Goal: Task Accomplishment & Management: Use online tool/utility

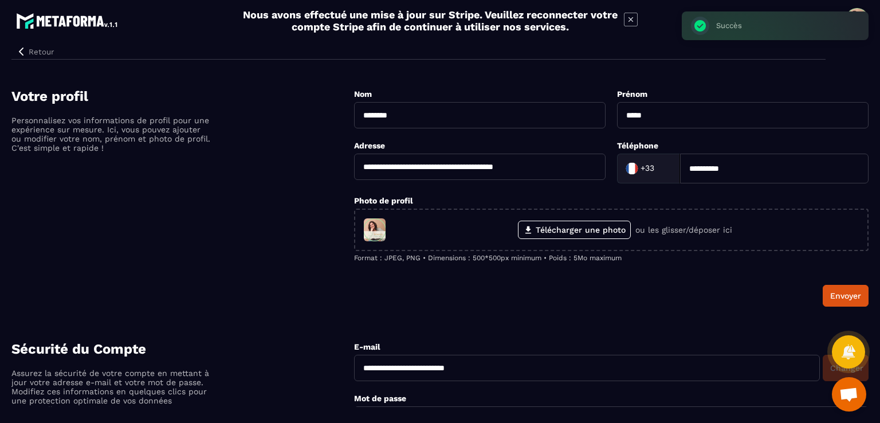
click at [632, 24] on icon at bounding box center [631, 20] width 14 height 14
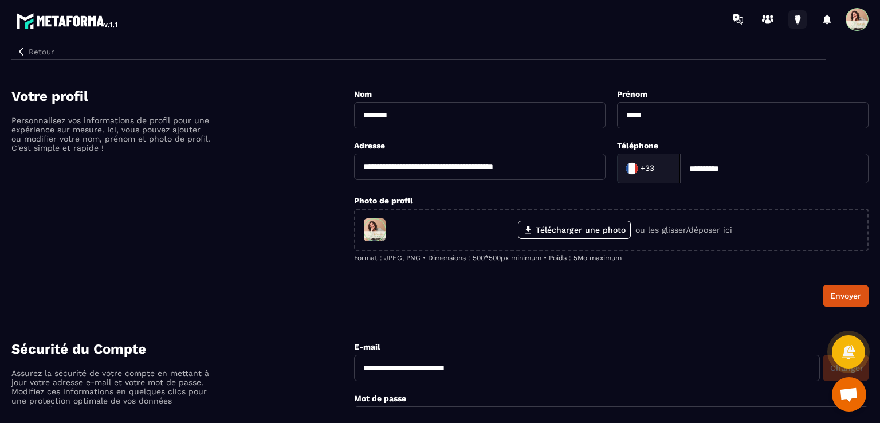
click at [793, 19] on icon at bounding box center [797, 19] width 18 height 18
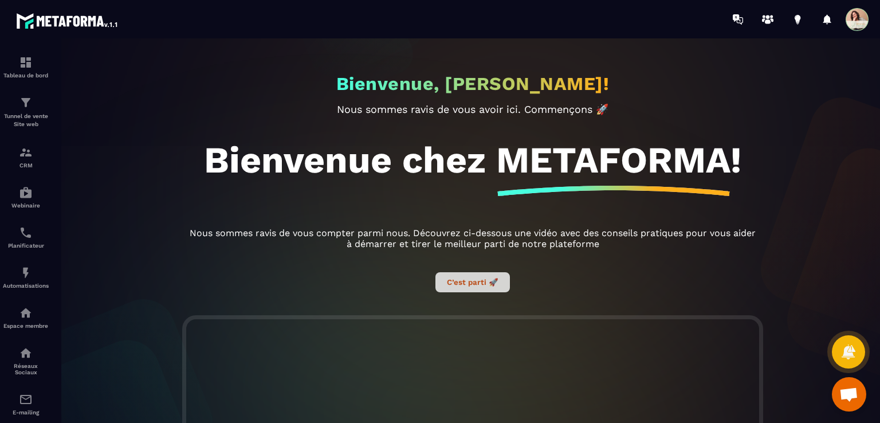
click at [452, 286] on button "C’est parti 🚀" at bounding box center [472, 282] width 74 height 20
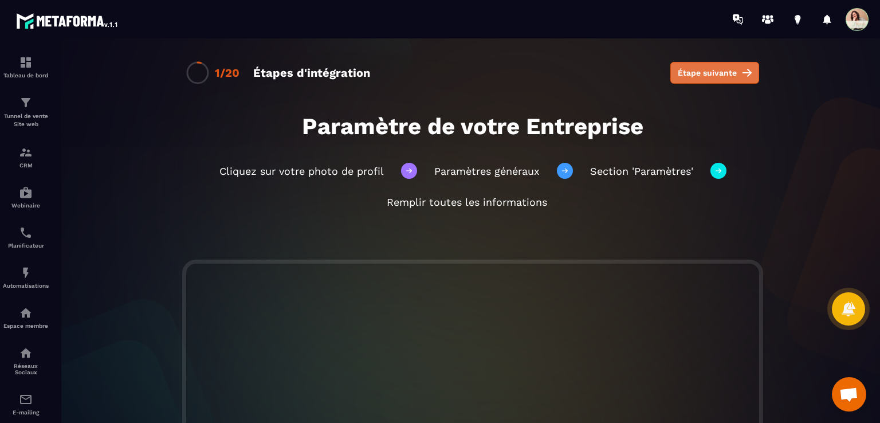
click at [709, 80] on button "Étape suivante" at bounding box center [714, 73] width 89 height 22
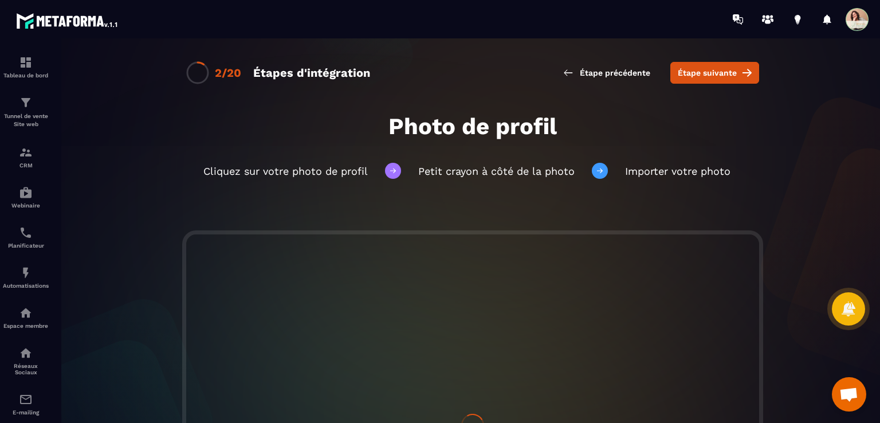
click at [709, 80] on button "Étape suivante" at bounding box center [714, 73] width 89 height 22
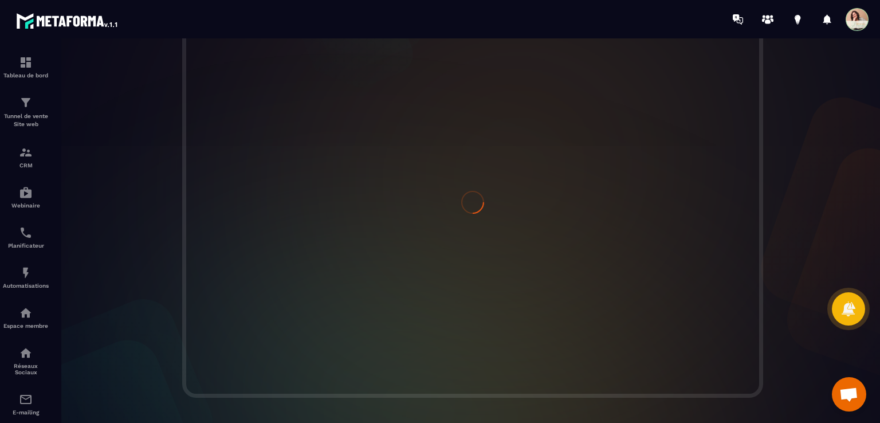
scroll to position [229, 0]
click at [856, 14] on span at bounding box center [856, 19] width 23 height 23
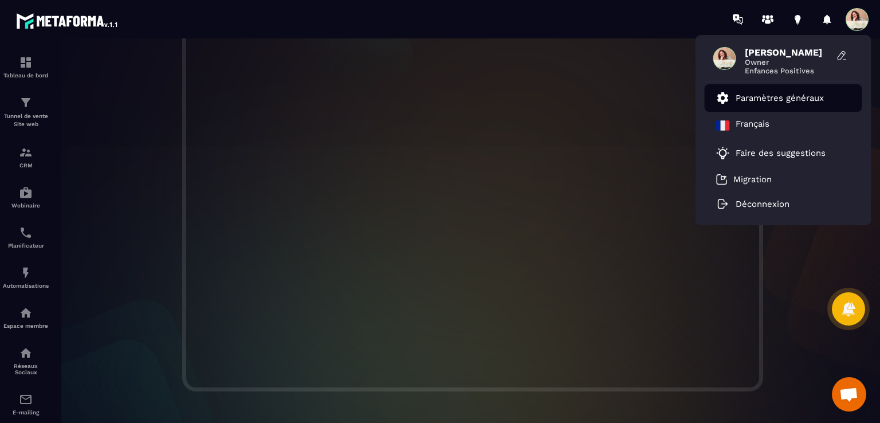
click at [788, 94] on p "Paramètres généraux" at bounding box center [779, 98] width 88 height 10
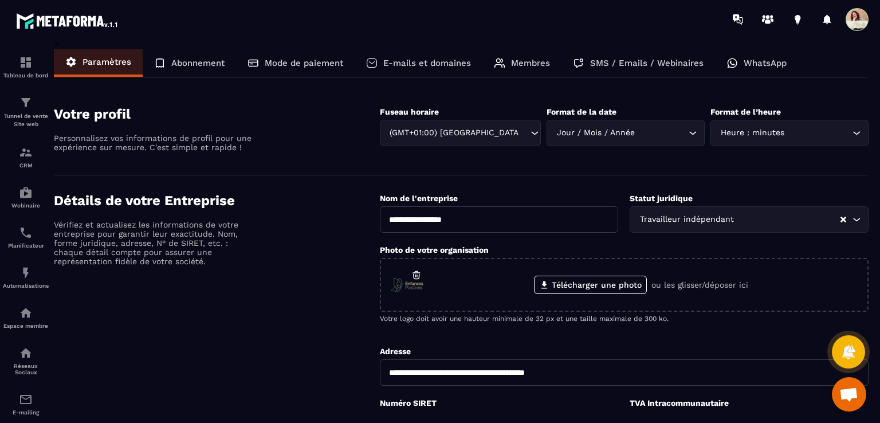
click at [413, 62] on p "E-mails et domaines" at bounding box center [427, 63] width 88 height 10
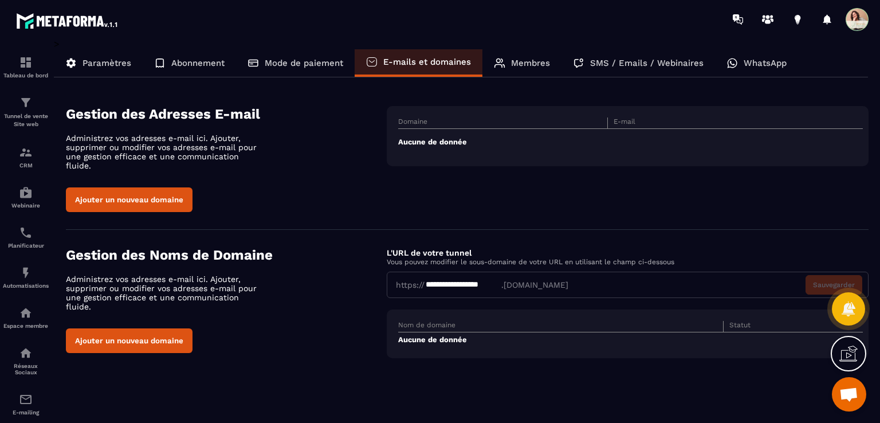
click at [165, 192] on button "Ajouter un nouveau domaine" at bounding box center [129, 199] width 127 height 25
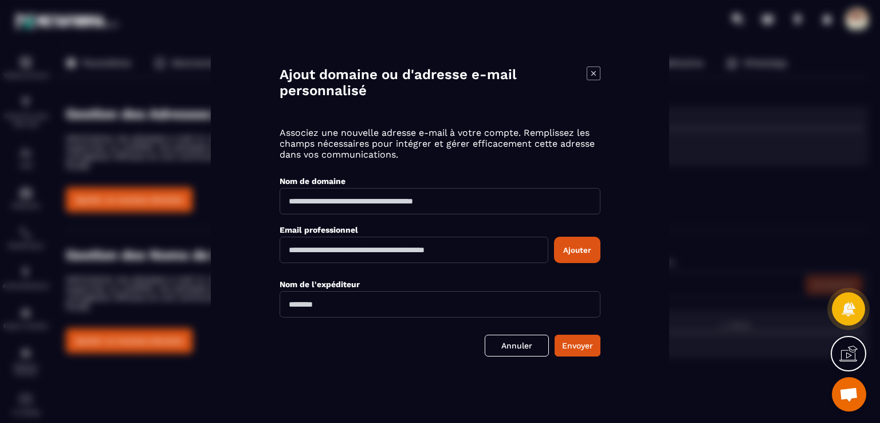
click at [391, 204] on input "Modal window" at bounding box center [439, 201] width 321 height 26
type input "**********"
click at [387, 254] on input "Modal window" at bounding box center [413, 250] width 269 height 26
type input "**********"
click at [371, 308] on input "Modal window" at bounding box center [439, 304] width 321 height 26
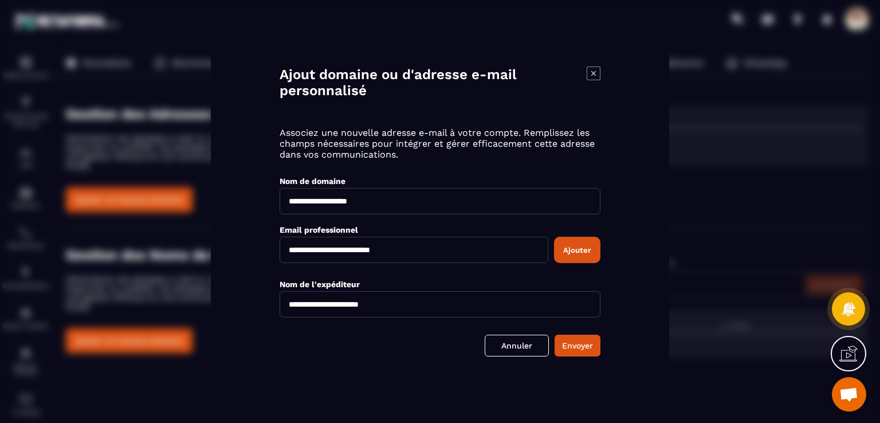
type input "**********"
click at [582, 248] on button "Ajouter" at bounding box center [577, 250] width 46 height 26
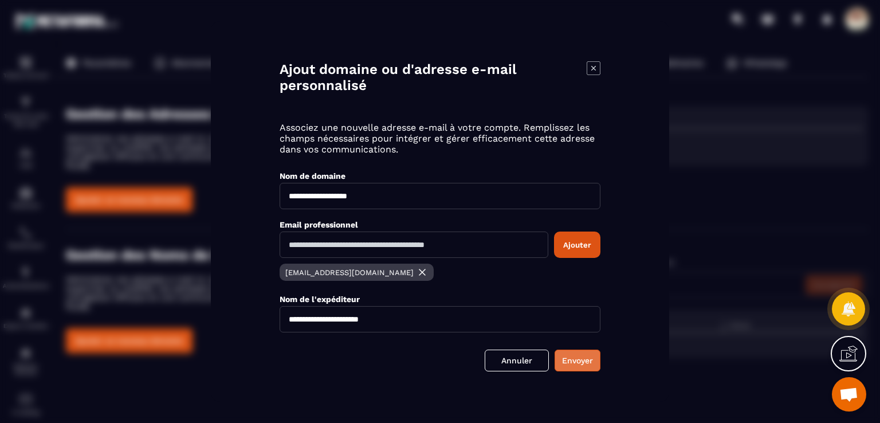
click at [584, 361] on button "Envoyer" at bounding box center [577, 360] width 46 height 22
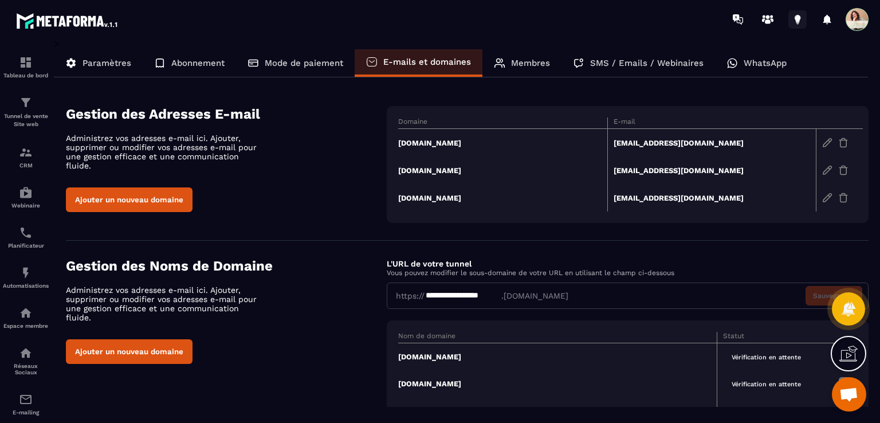
click at [795, 22] on icon at bounding box center [797, 19] width 18 height 18
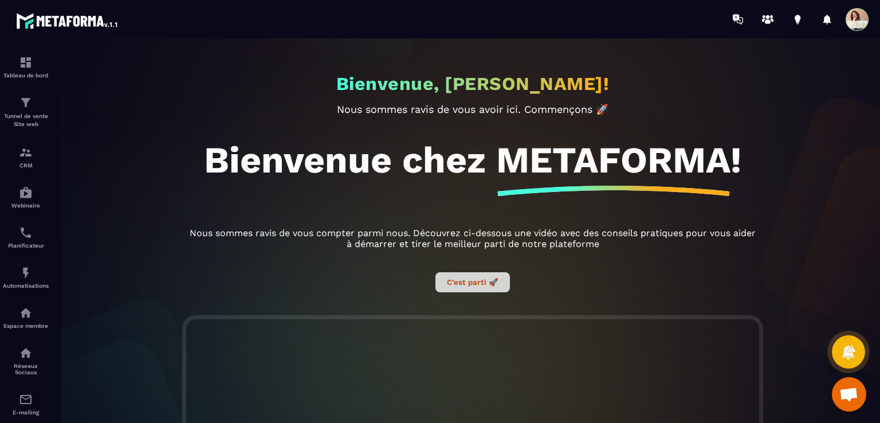
click at [454, 285] on button "C’est parti 🚀" at bounding box center [472, 282] width 74 height 20
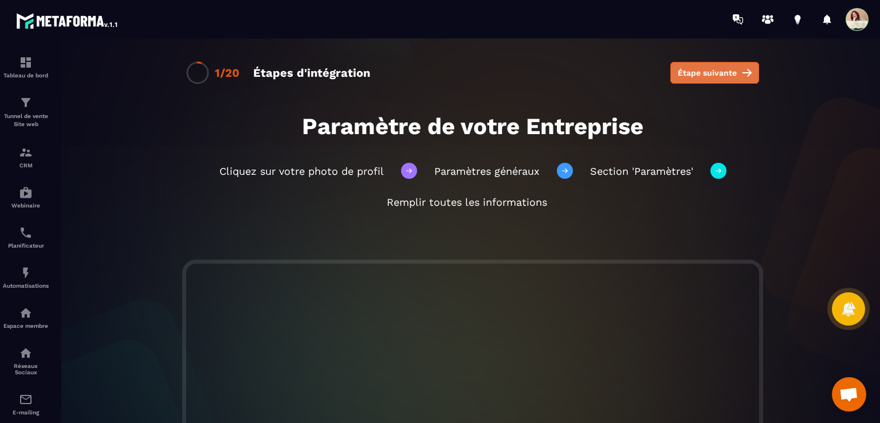
click at [688, 72] on span "Étape suivante" at bounding box center [707, 72] width 59 height 11
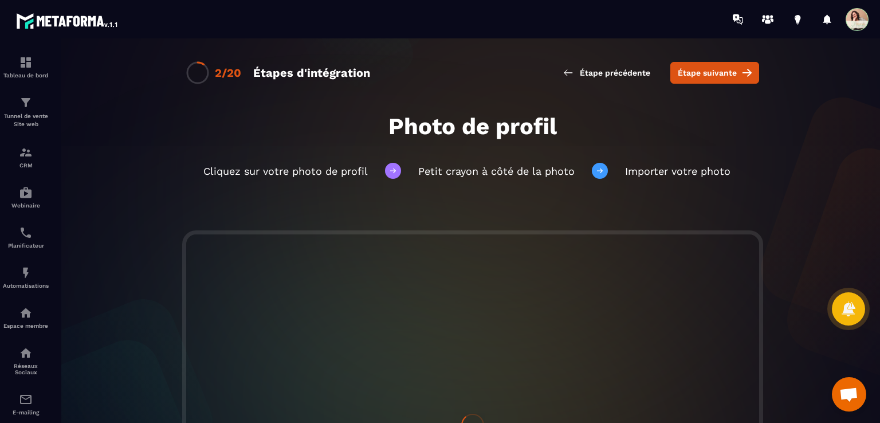
click at [688, 72] on span "Étape suivante" at bounding box center [707, 72] width 59 height 11
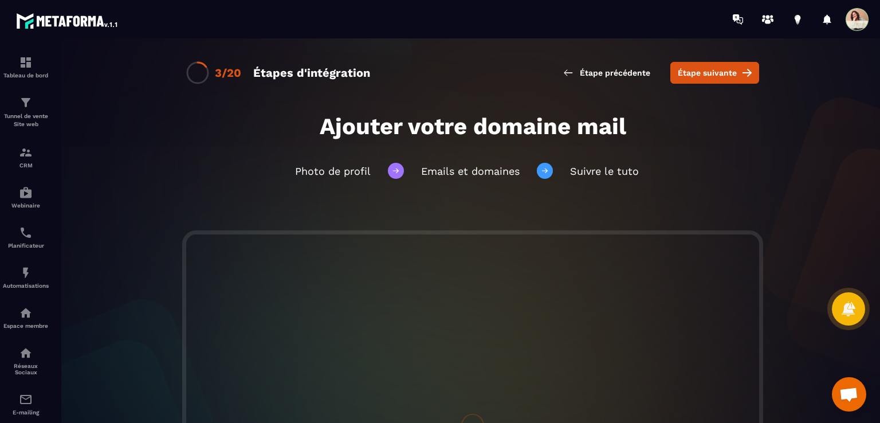
click at [688, 72] on span "Étape suivante" at bounding box center [707, 72] width 59 height 11
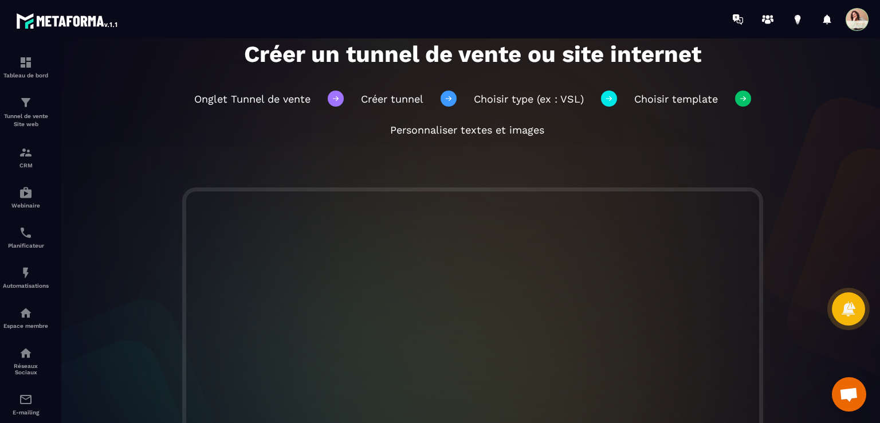
scroll to position [37, 0]
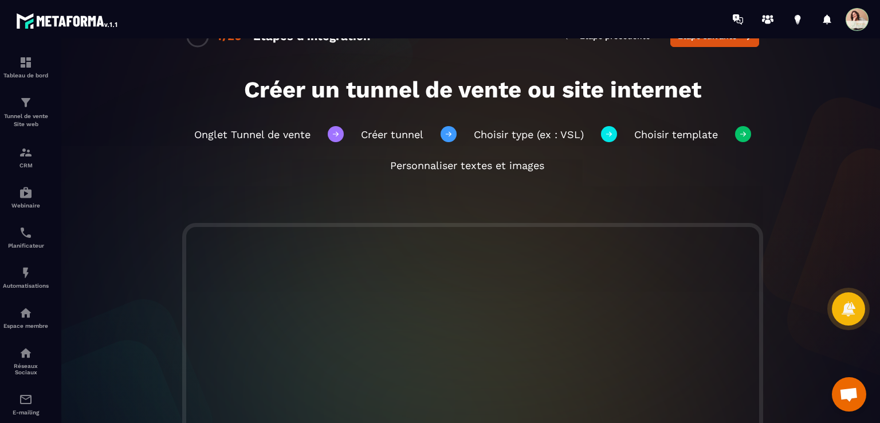
click at [857, 25] on span at bounding box center [856, 19] width 23 height 23
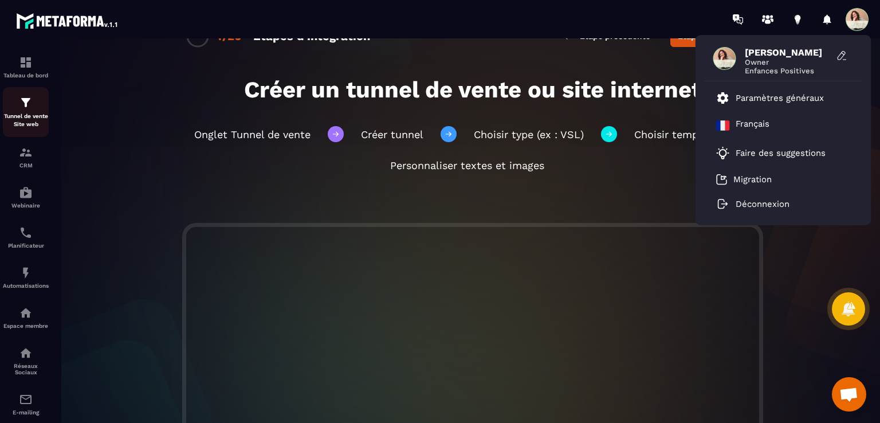
click at [24, 114] on p "Tunnel de vente Site web" at bounding box center [26, 120] width 46 height 16
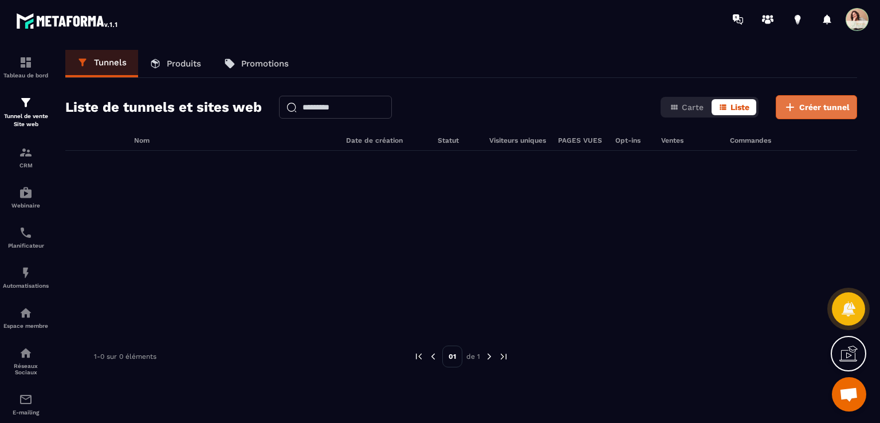
click at [820, 102] on span "Créer tunnel" at bounding box center [824, 106] width 50 height 11
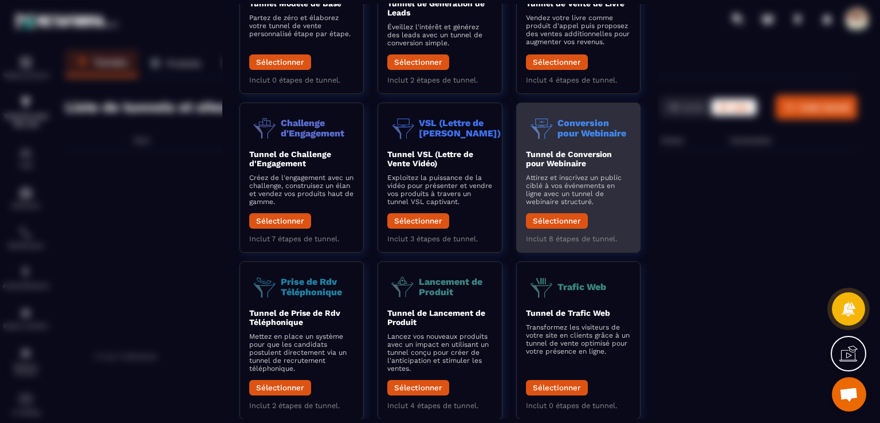
scroll to position [142, 0]
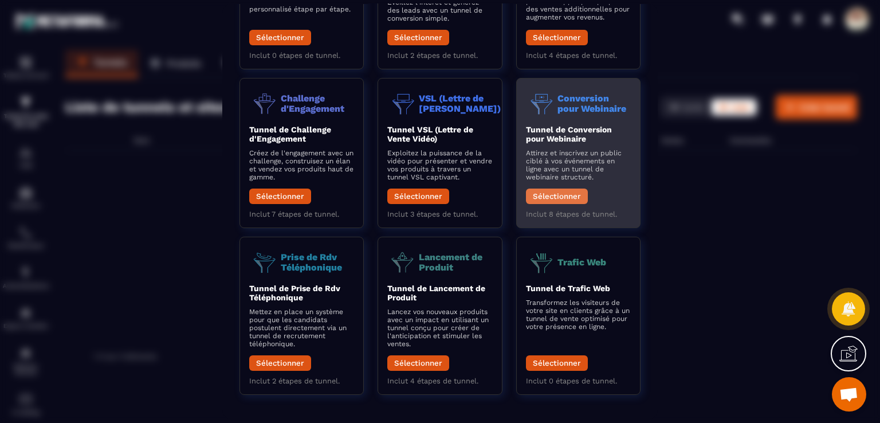
click at [570, 195] on button "Sélectionner" at bounding box center [557, 195] width 62 height 15
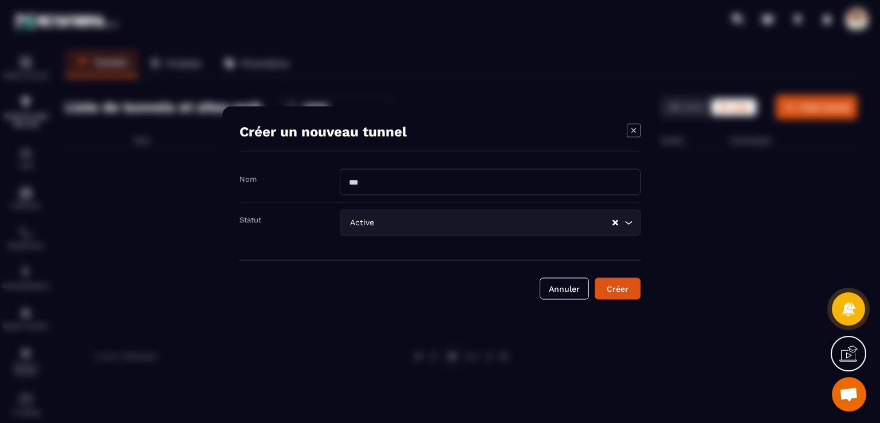
click at [460, 182] on input "Modal window" at bounding box center [490, 182] width 301 height 26
type input "**********"
click at [632, 289] on div "Créer" at bounding box center [617, 288] width 31 height 11
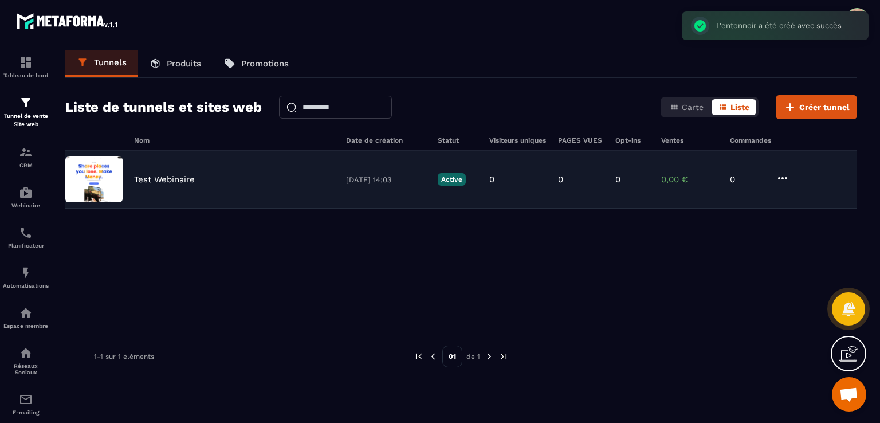
click at [143, 179] on p "Test Webinaire" at bounding box center [164, 179] width 61 height 10
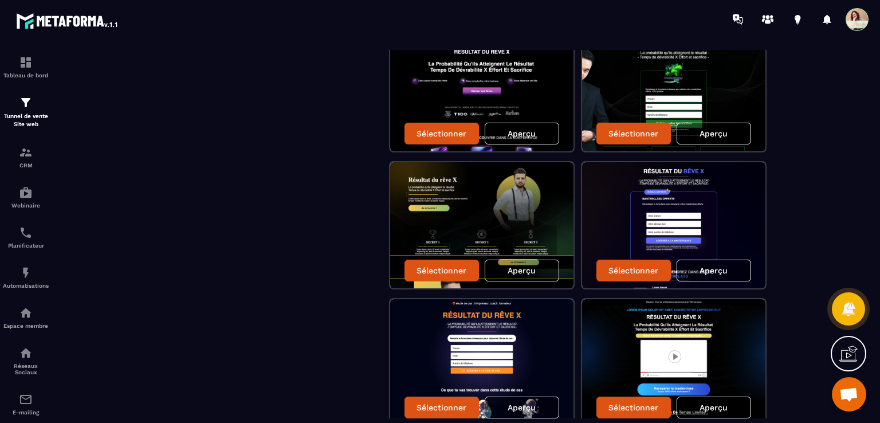
scroll to position [1020, 0]
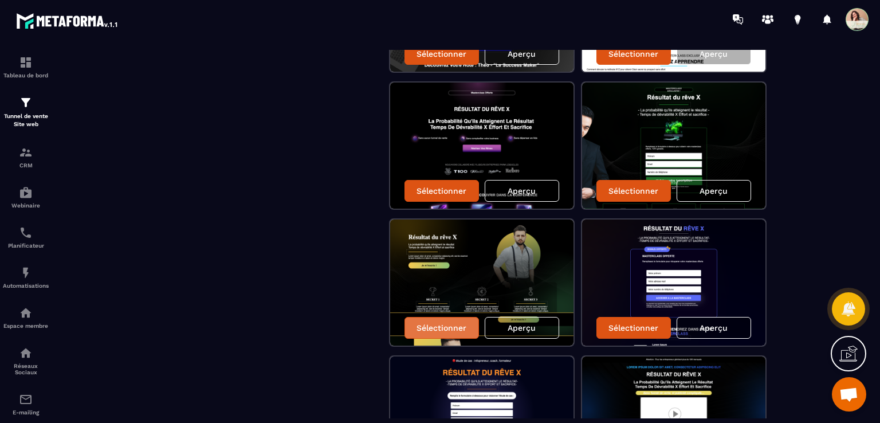
click at [450, 323] on p "Sélectionner" at bounding box center [441, 327] width 50 height 9
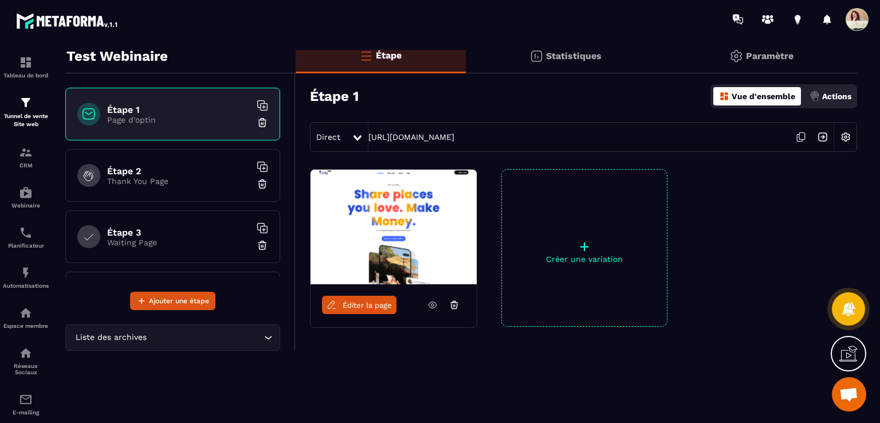
scroll to position [36, 0]
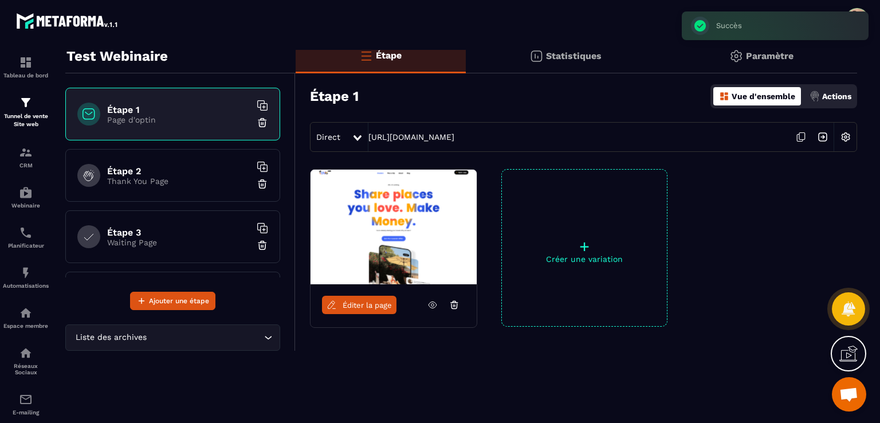
click at [373, 306] on span "Éditer la page" at bounding box center [366, 305] width 49 height 9
